Goal: Transaction & Acquisition: Purchase product/service

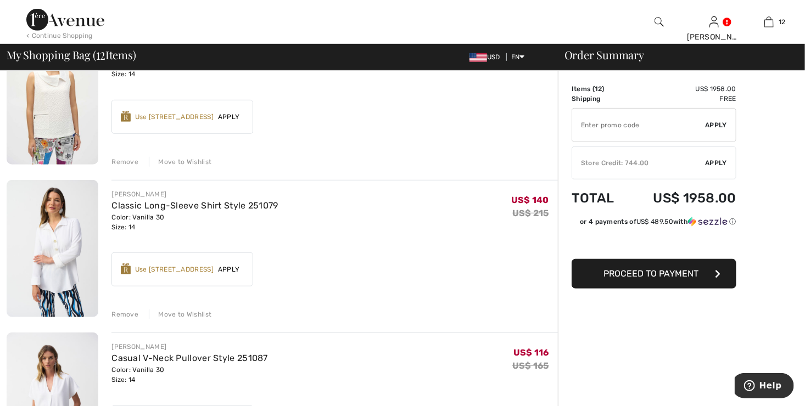
scroll to position [384, 0]
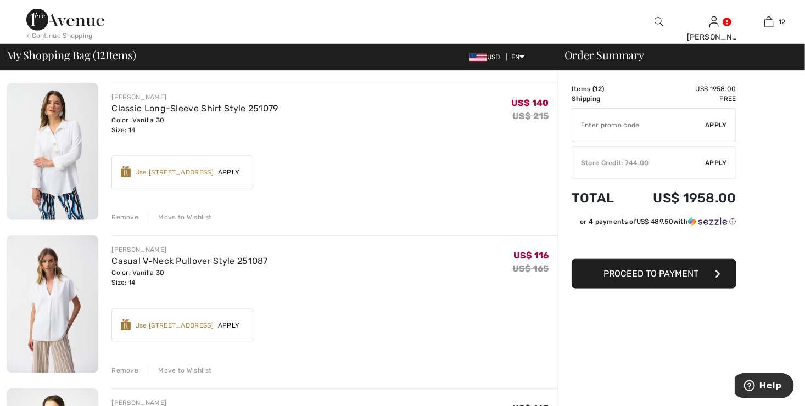
click at [59, 314] on img at bounding box center [53, 304] width 92 height 138
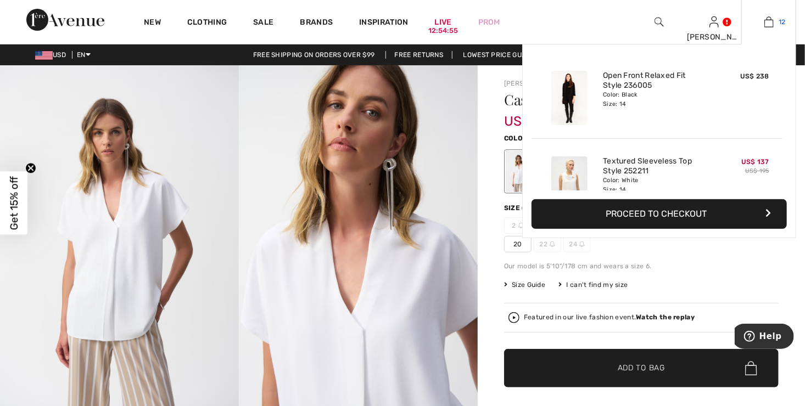
click at [774, 24] on link "12" at bounding box center [768, 21] width 54 height 13
click at [779, 22] on span "12" at bounding box center [782, 22] width 7 height 10
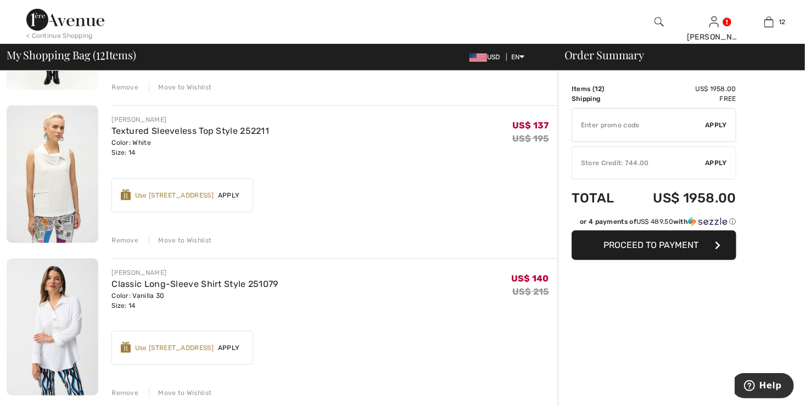
scroll to position [220, 0]
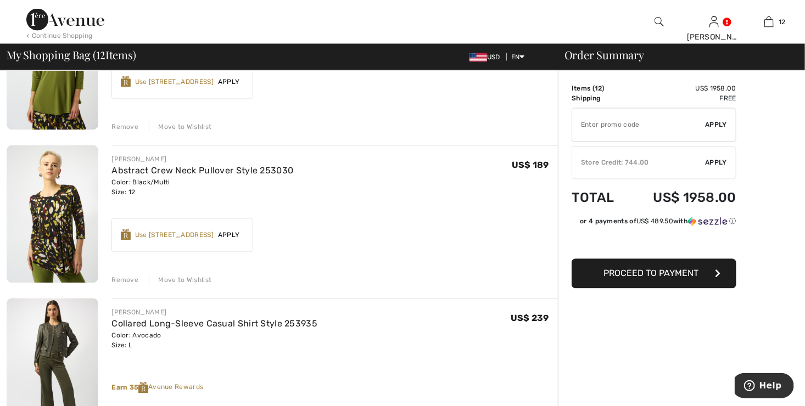
scroll to position [1043, 0]
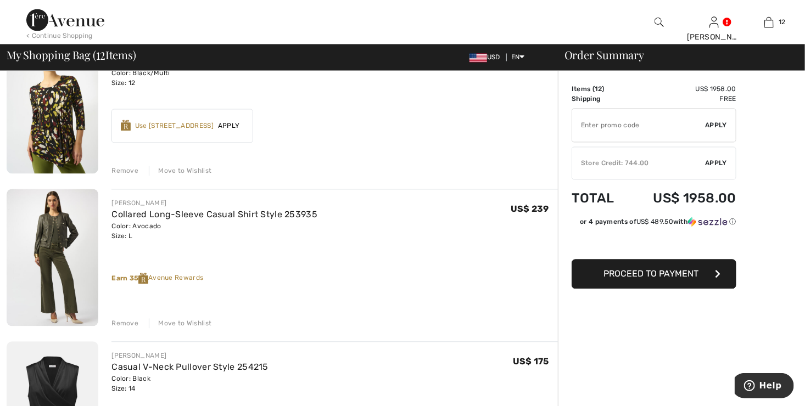
click at [130, 321] on div "Remove" at bounding box center [124, 323] width 27 height 10
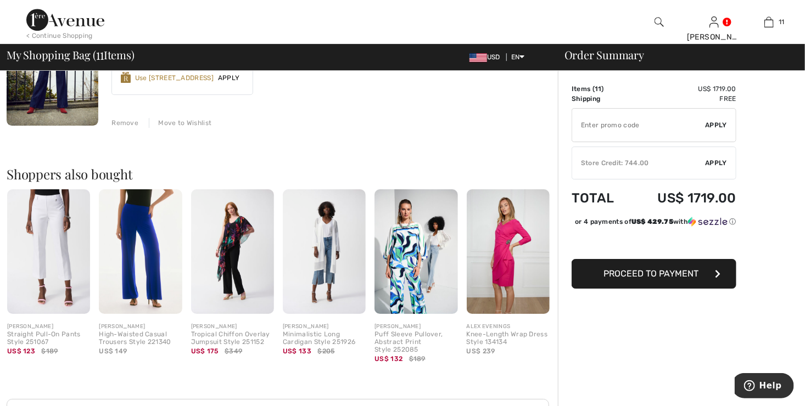
scroll to position [1756, 0]
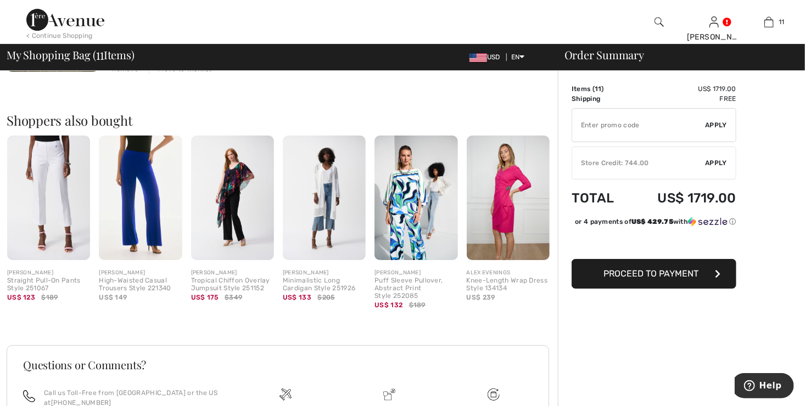
click at [149, 180] on img at bounding box center [140, 198] width 83 height 125
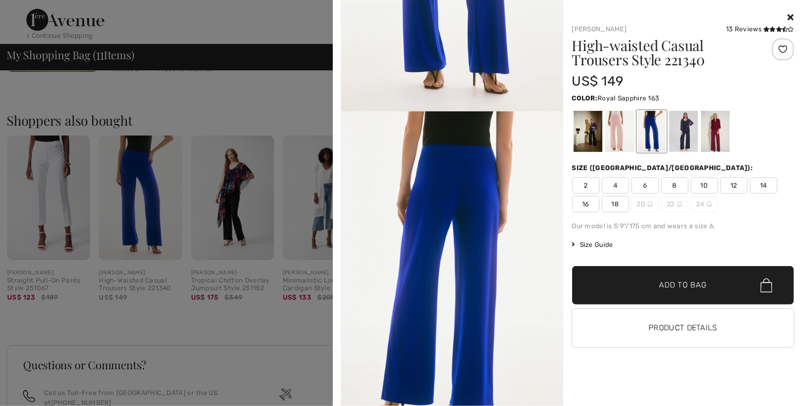
scroll to position [220, 0]
click at [621, 116] on div at bounding box center [619, 131] width 29 height 41
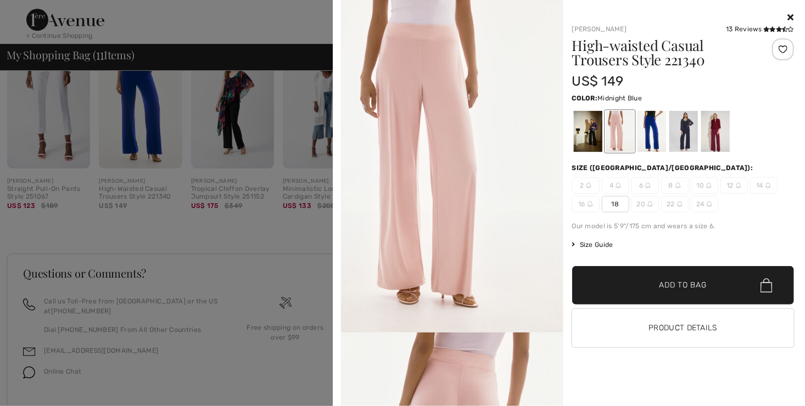
scroll to position [1877, 0]
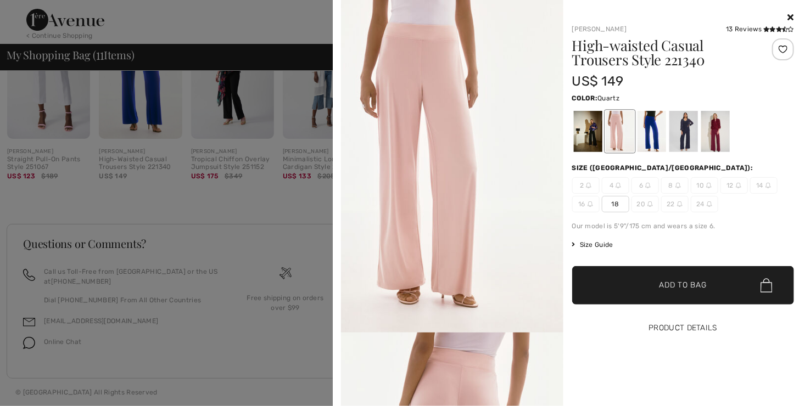
click at [672, 331] on button "Product Details" at bounding box center [683, 328] width 222 height 38
click at [655, 126] on div at bounding box center [651, 131] width 29 height 41
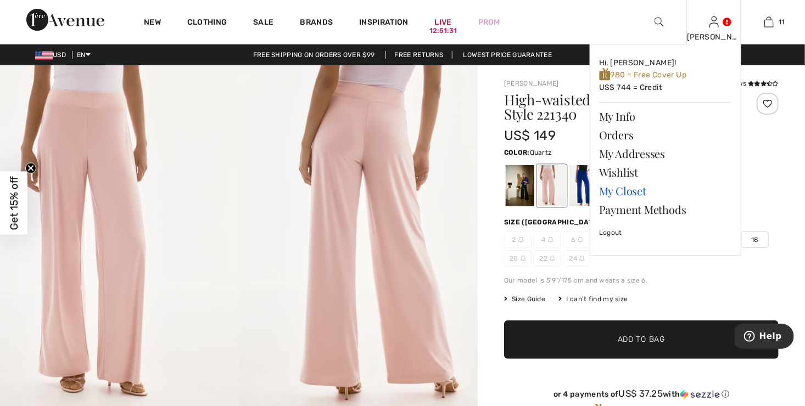
click at [616, 190] on link "My Closet" at bounding box center [665, 191] width 133 height 19
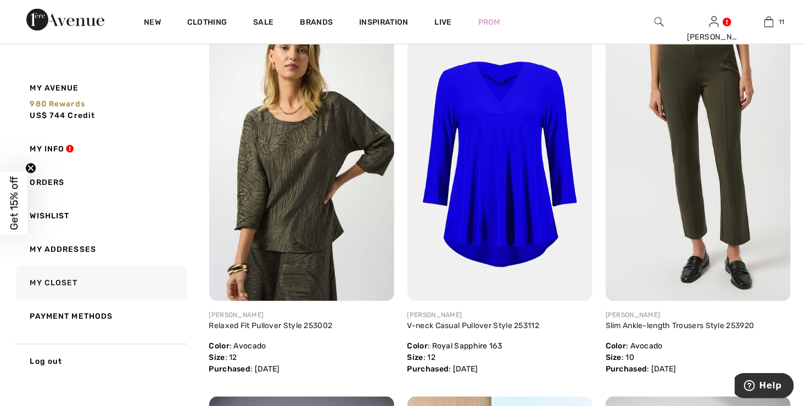
scroll to position [549, 0]
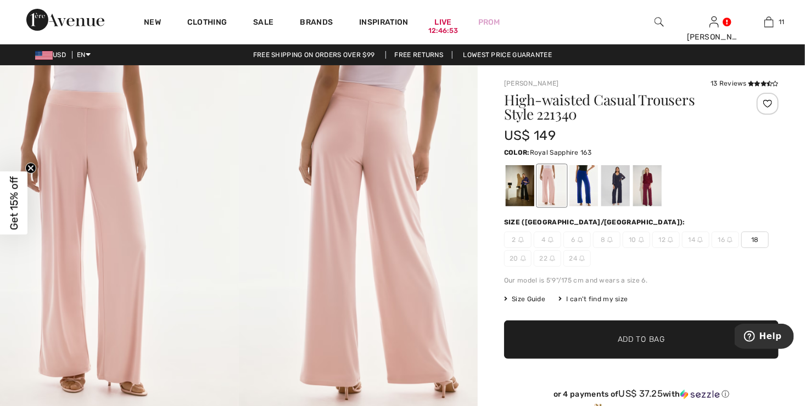
click at [585, 177] on div at bounding box center [583, 185] width 29 height 41
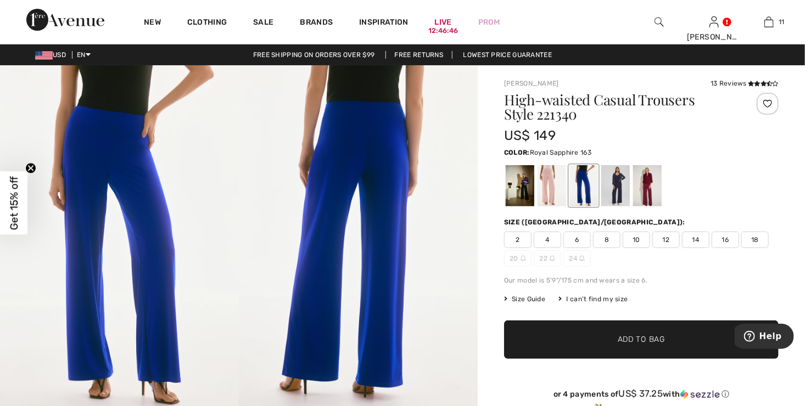
click at [532, 299] on span "Size Guide" at bounding box center [524, 299] width 41 height 10
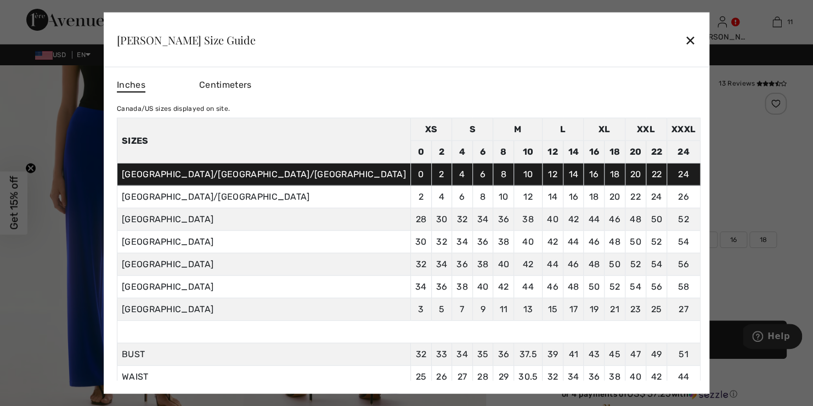
click at [685, 40] on div "✕" at bounding box center [691, 39] width 12 height 23
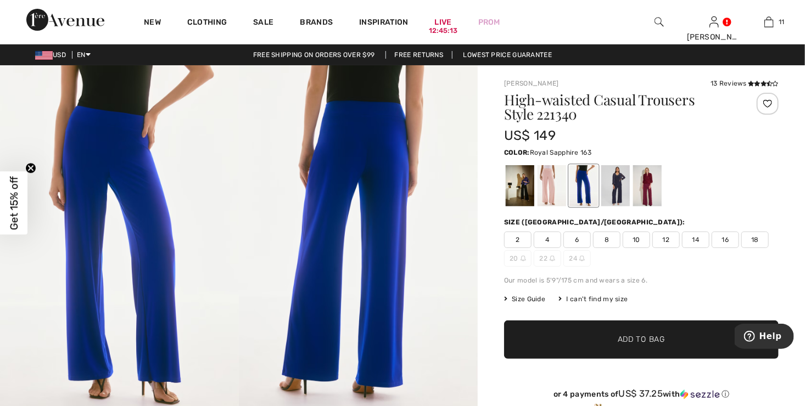
click at [639, 238] on span "10" at bounding box center [635, 240] width 27 height 16
click at [648, 338] on span "Add to Bag" at bounding box center [640, 340] width 47 height 12
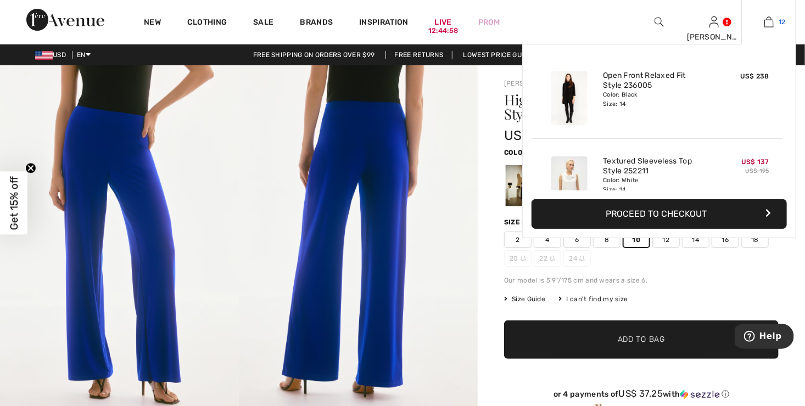
click at [772, 17] on img at bounding box center [768, 21] width 9 height 13
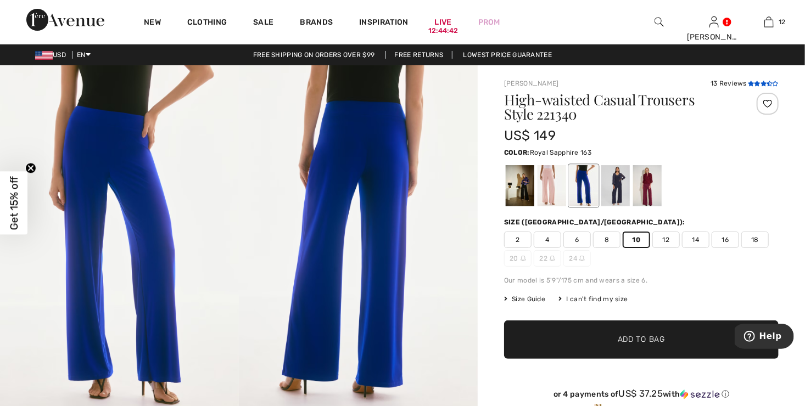
click at [755, 83] on icon at bounding box center [757, 83] width 6 height 5
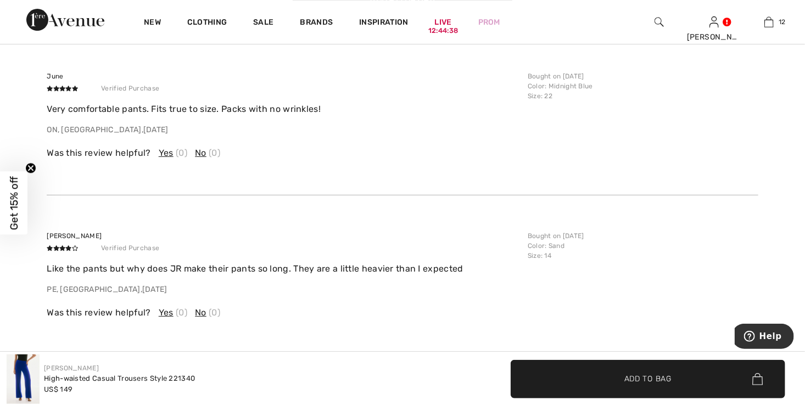
scroll to position [1859, 0]
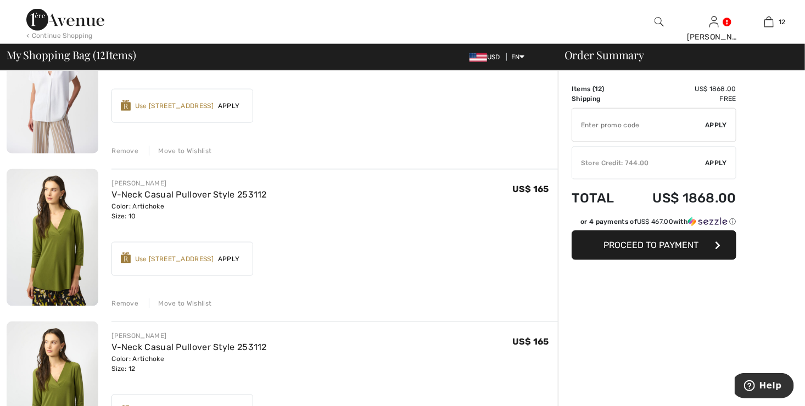
scroll to position [659, 0]
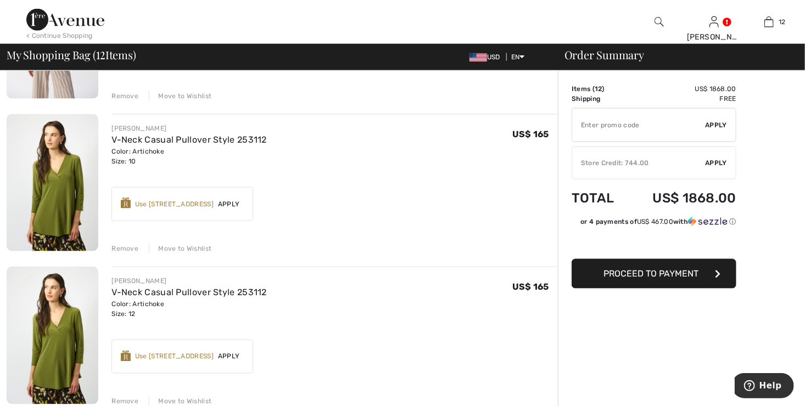
click at [122, 246] on div "Remove" at bounding box center [124, 249] width 27 height 10
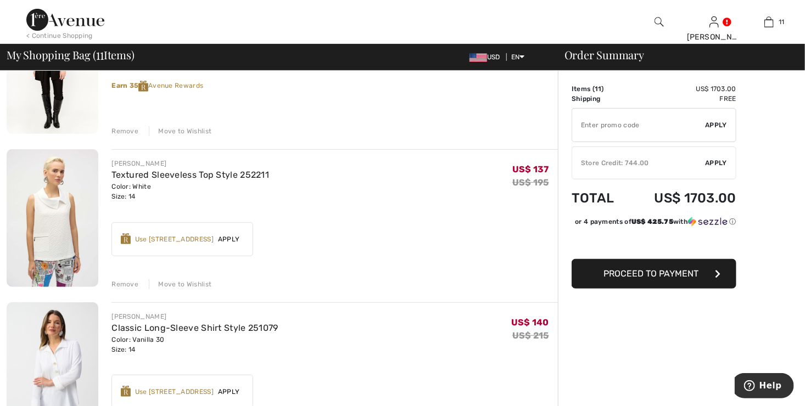
scroll to position [165, 0]
click at [121, 283] on div "Remove" at bounding box center [124, 284] width 27 height 10
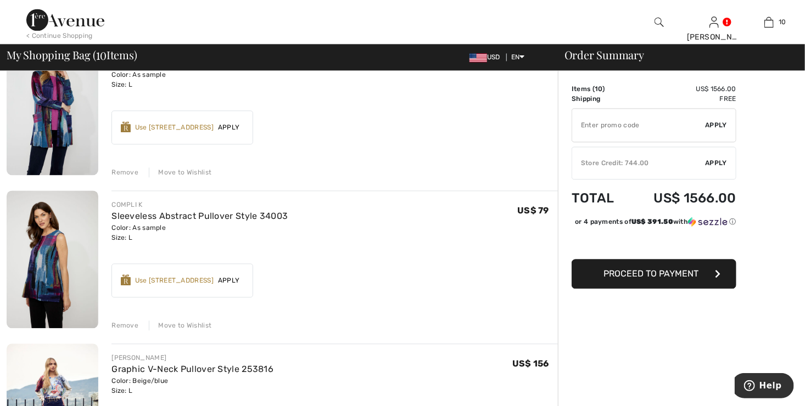
scroll to position [988, 0]
